Goal: Task Accomplishment & Management: Manage account settings

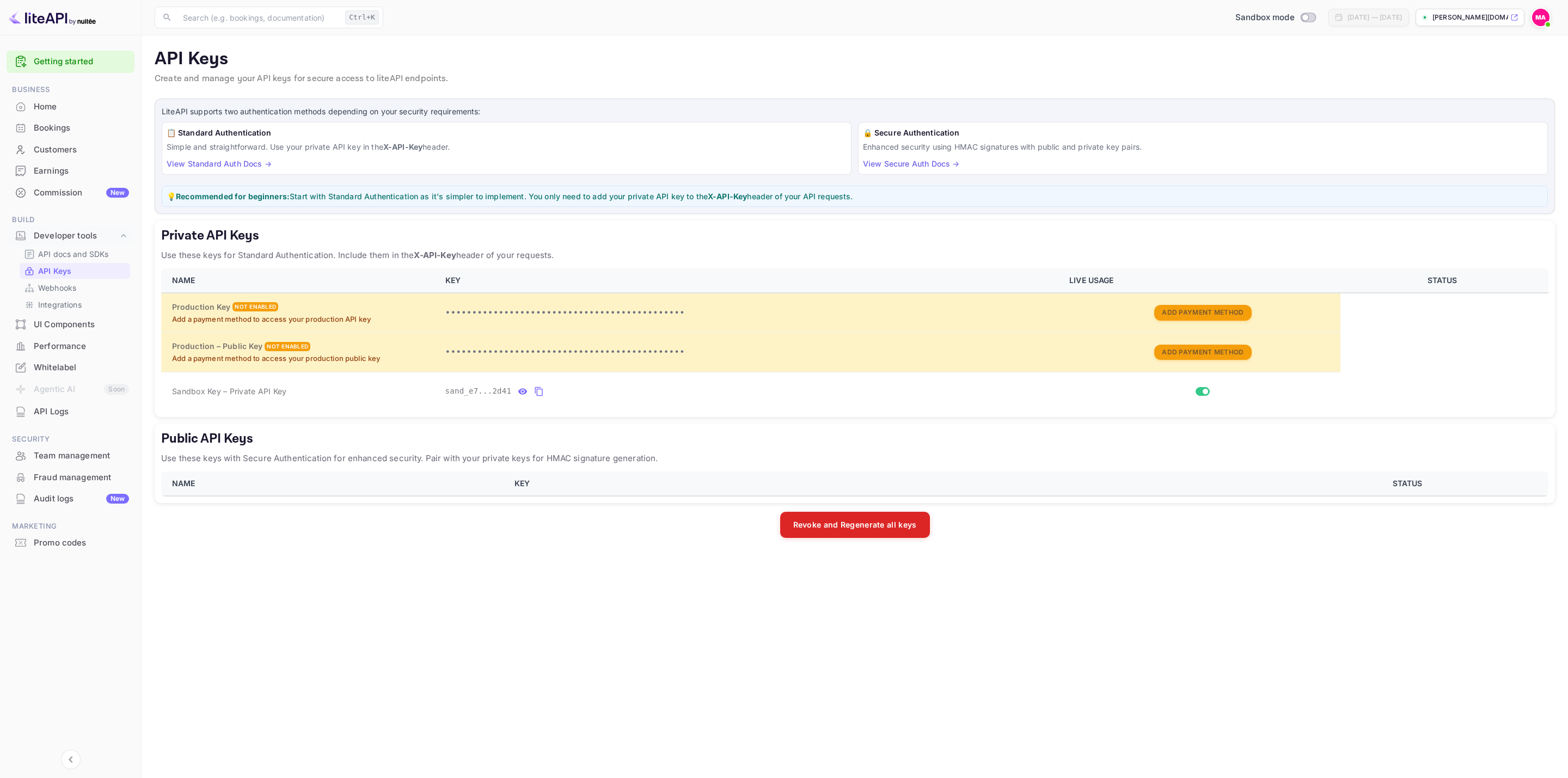
click at [848, 529] on button "Revoke and Regenerate all keys" at bounding box center [855, 525] width 149 height 26
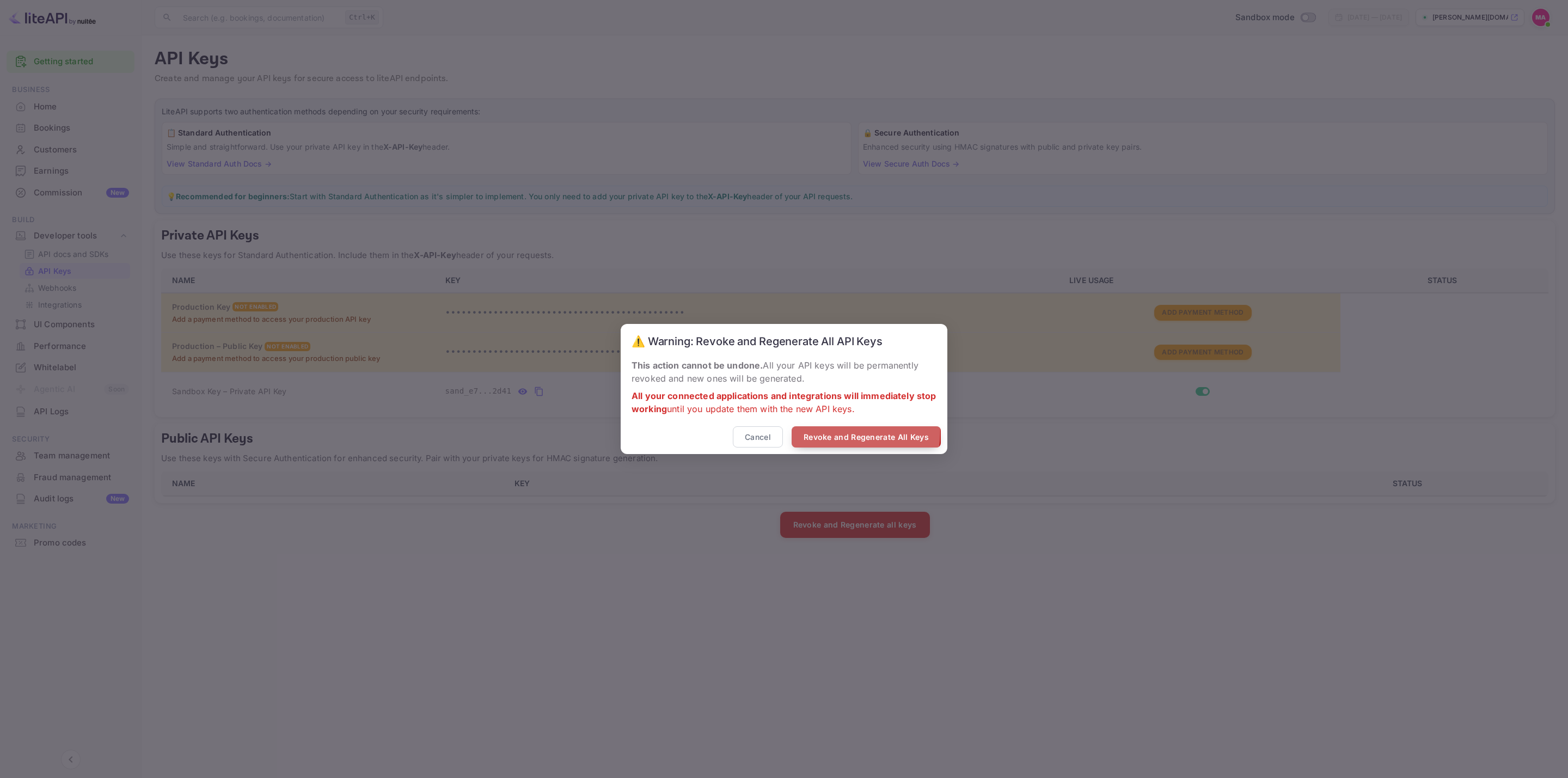
click at [827, 431] on button "Revoke and Regenerate All Keys" at bounding box center [866, 437] width 149 height 21
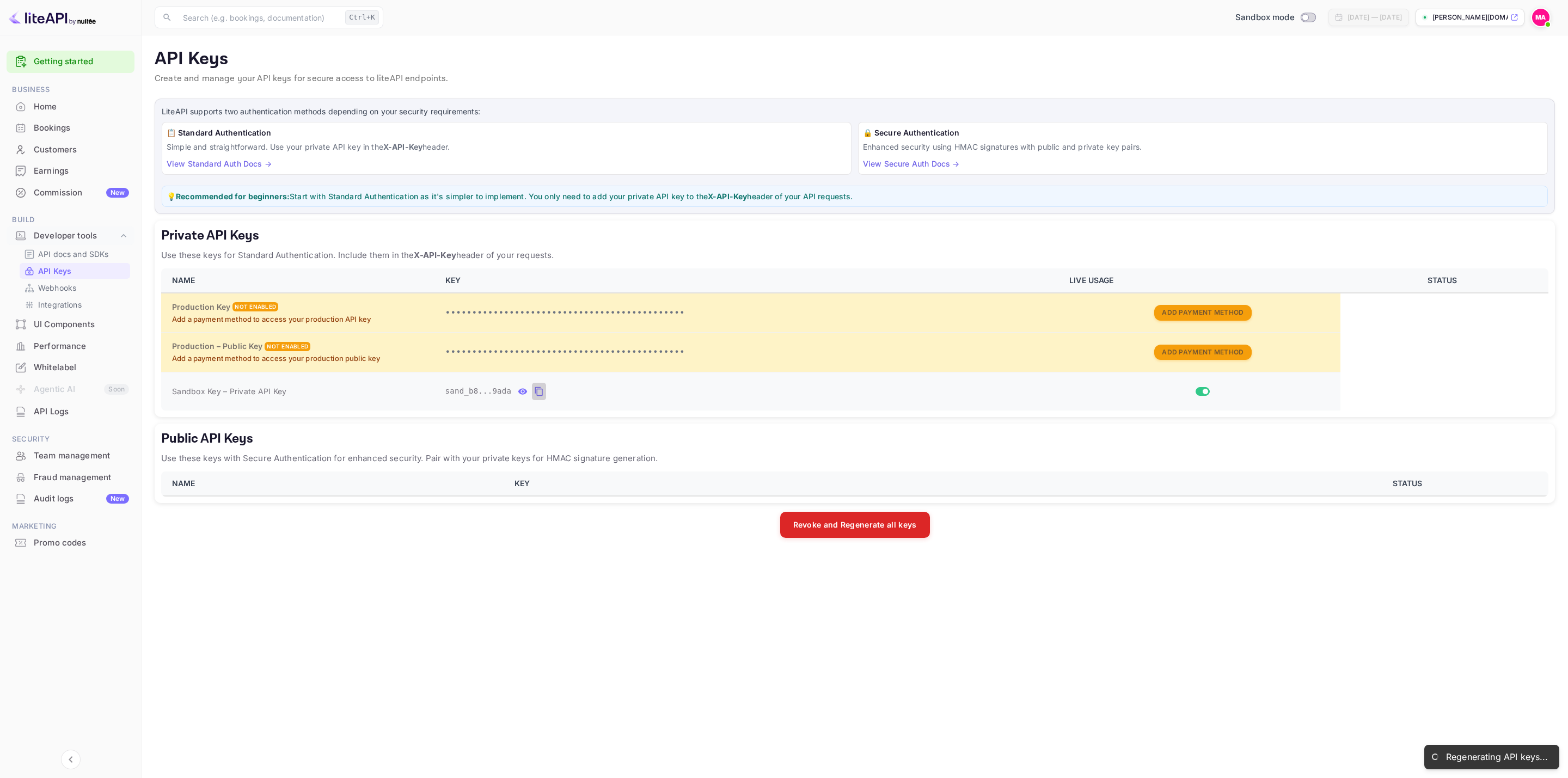
click at [538, 389] on icon "private api keys table" at bounding box center [538, 391] width 10 height 13
click at [534, 392] on icon "private api keys table" at bounding box center [538, 391] width 10 height 13
click at [538, 391] on icon "private api keys table" at bounding box center [538, 391] width 10 height 13
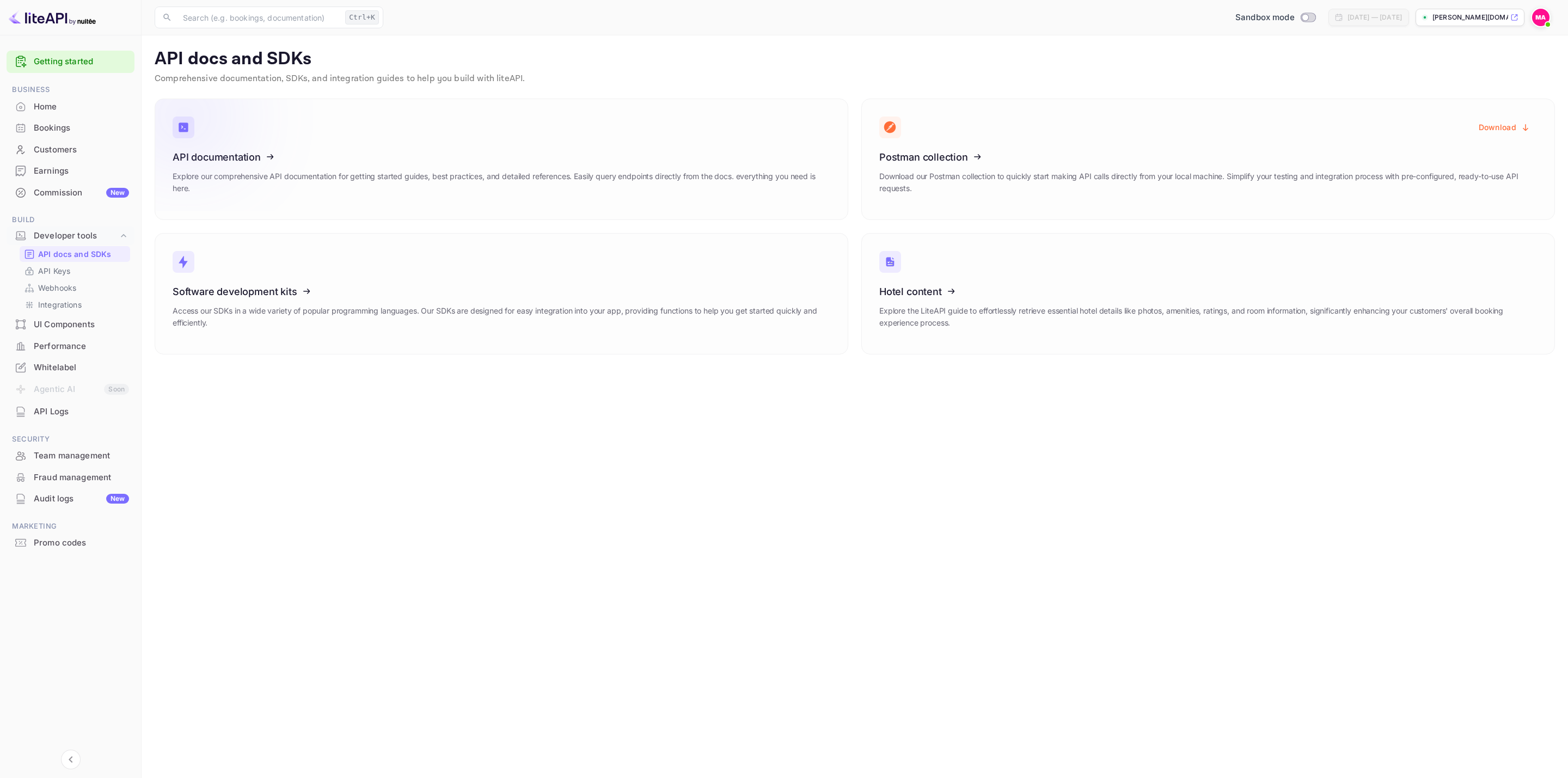
click at [226, 152] on icon at bounding box center [240, 155] width 169 height 112
